Goal: Transaction & Acquisition: Purchase product/service

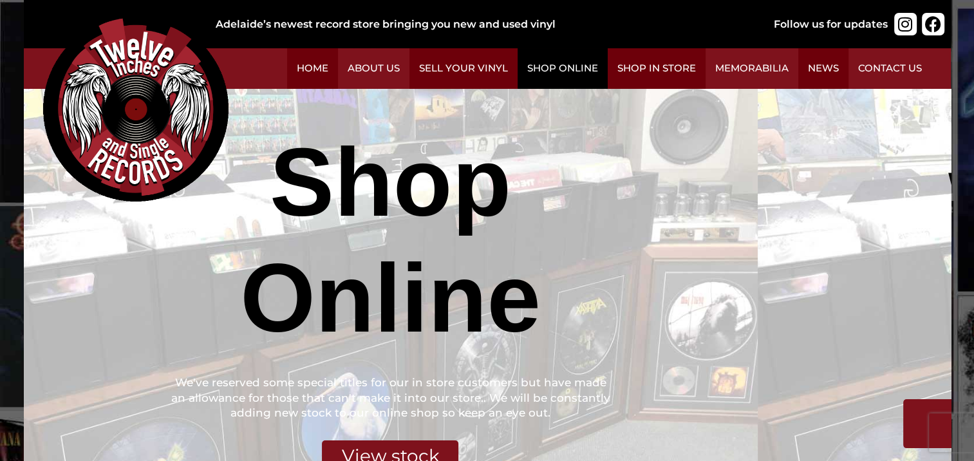
click at [608, 77] on link "Shop Online" at bounding box center [563, 68] width 90 height 41
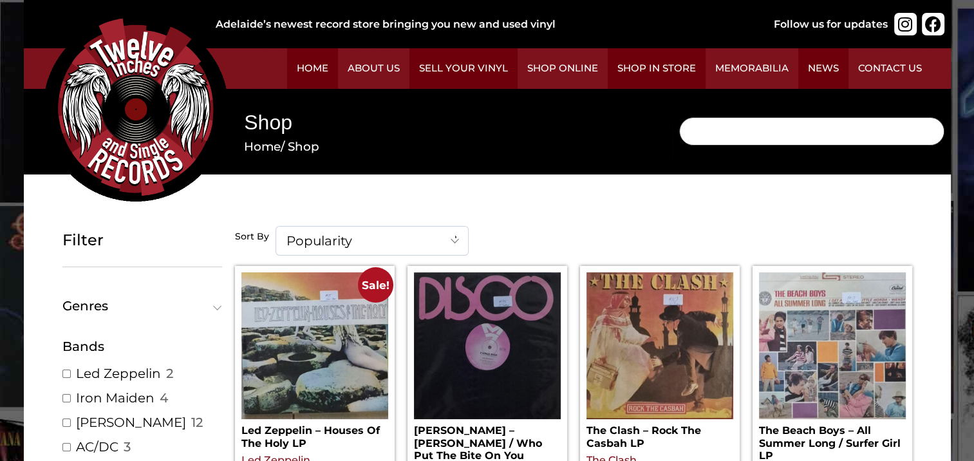
click at [679, 142] on input "Search" at bounding box center [811, 131] width 265 height 28
type input "[PERSON_NAME]"
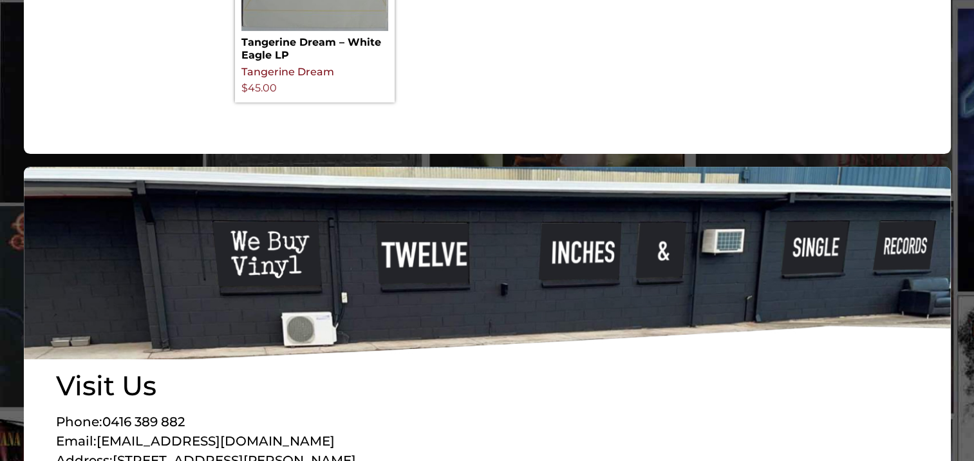
scroll to position [391, 0]
